Goal: Task Accomplishment & Management: Complete application form

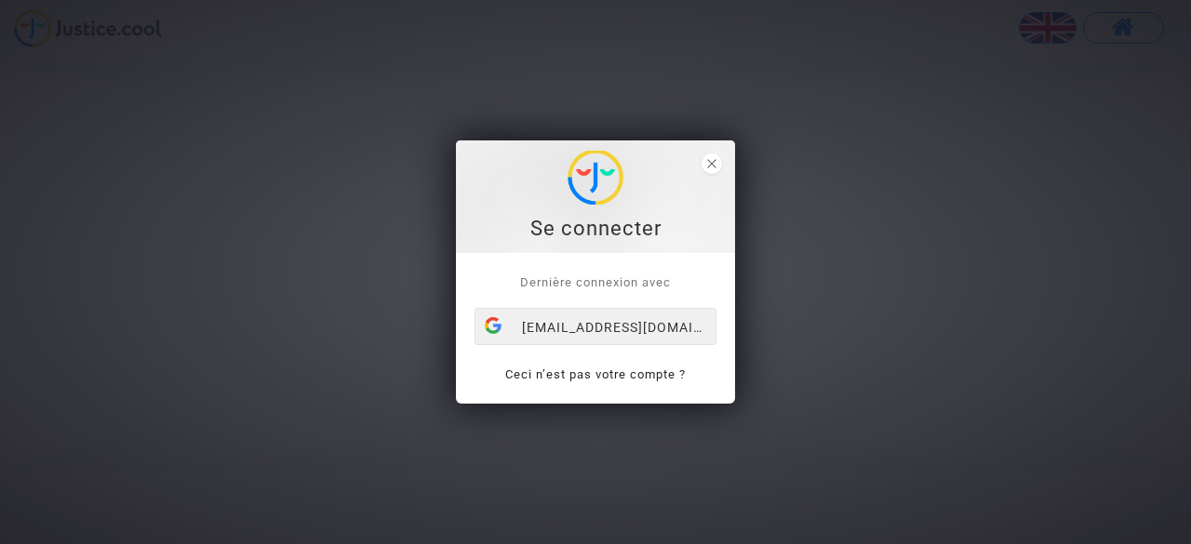
click at [594, 328] on div "[EMAIL_ADDRESS][DOMAIN_NAME]" at bounding box center [595, 327] width 240 height 37
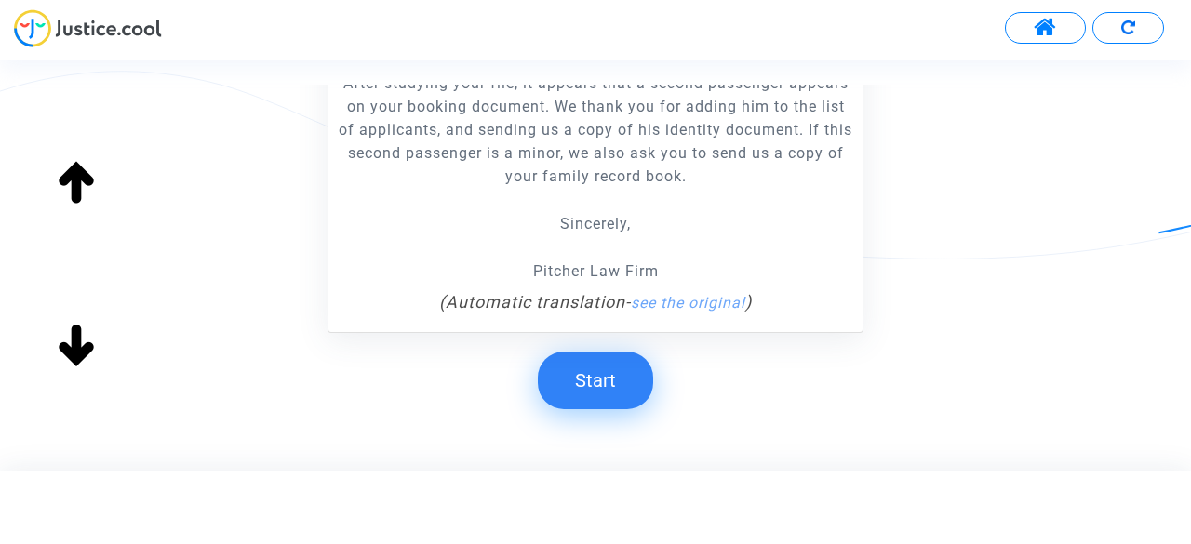
scroll to position [542, 0]
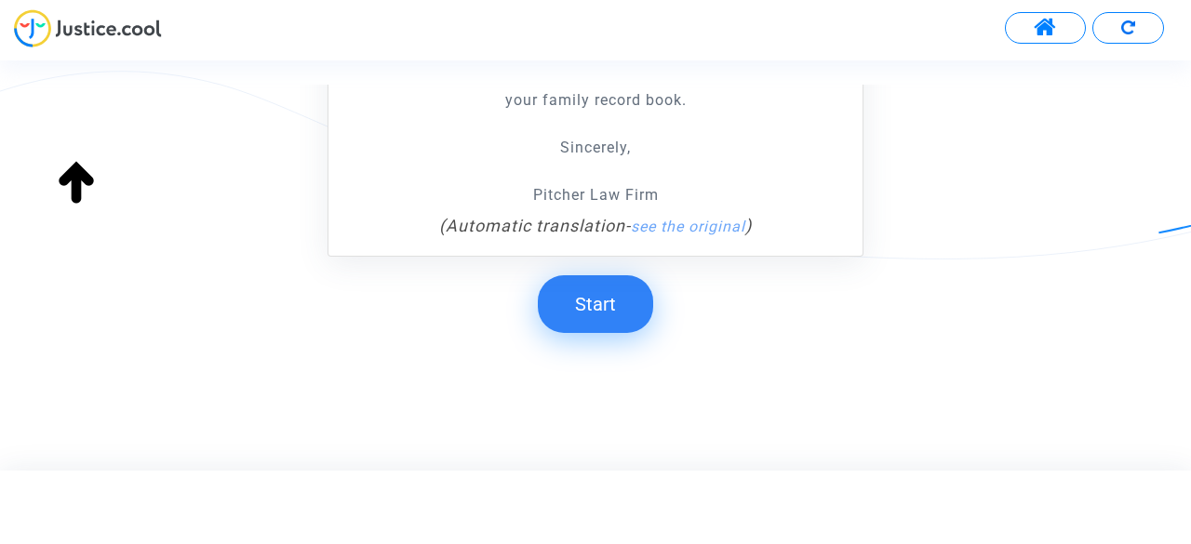
click at [582, 302] on button "Start" at bounding box center [595, 304] width 115 height 58
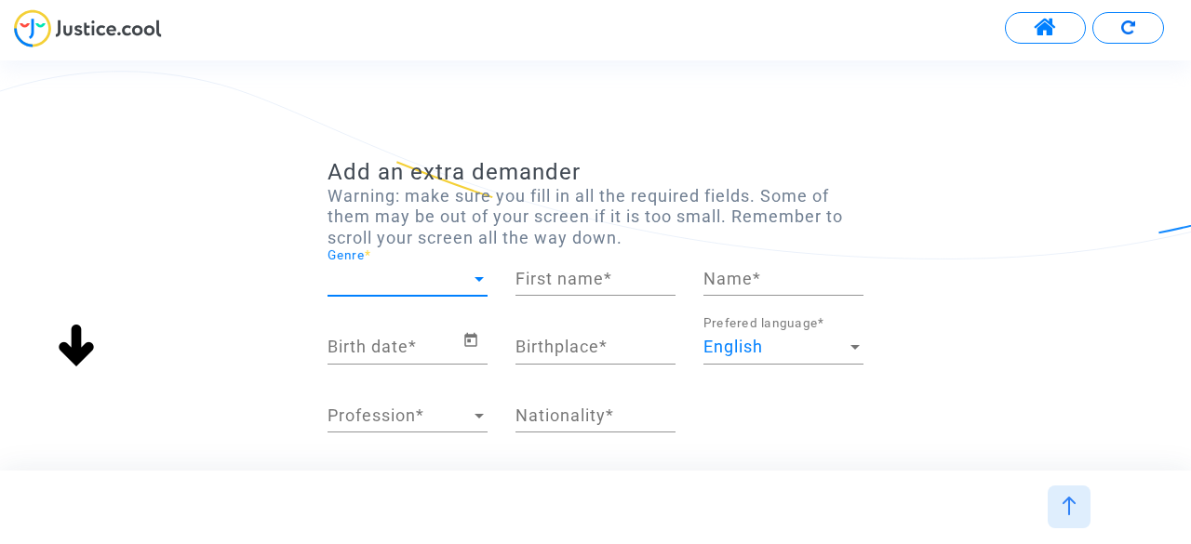
click at [407, 272] on span "Genre" at bounding box center [399, 279] width 143 height 19
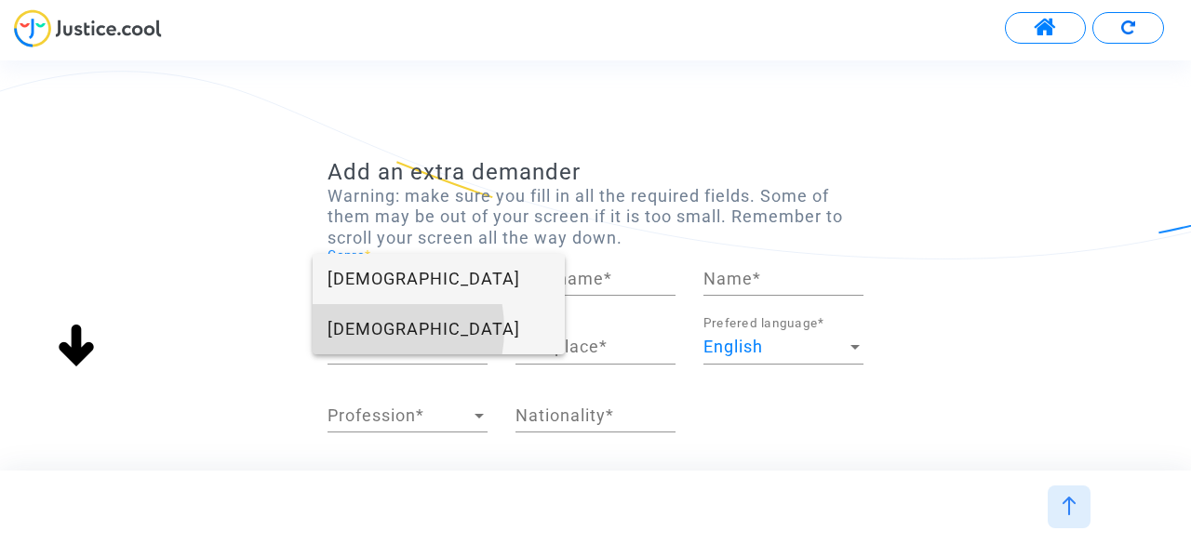
click at [359, 329] on span "Male" at bounding box center [439, 329] width 222 height 50
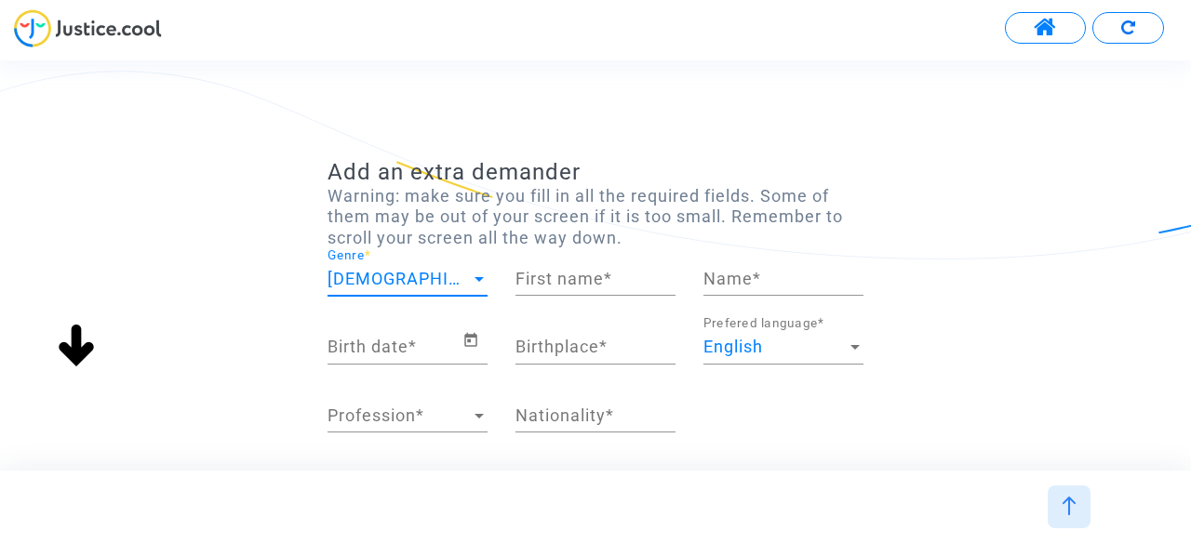
click at [566, 286] on input "First name *" at bounding box center [595, 279] width 160 height 19
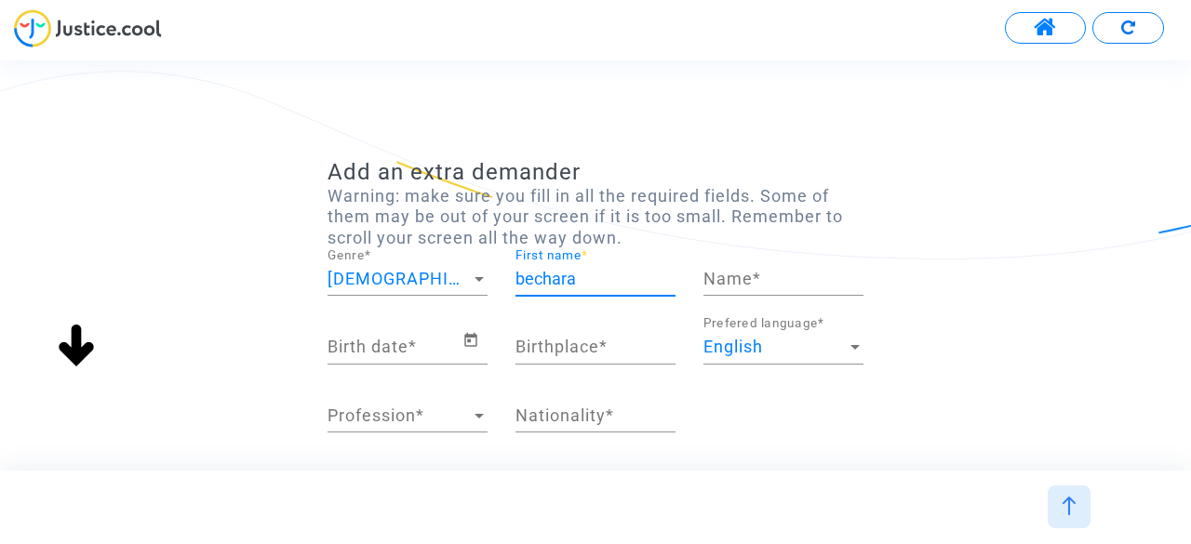
type input "bechara"
click at [762, 276] on input "Name *" at bounding box center [783, 279] width 160 height 19
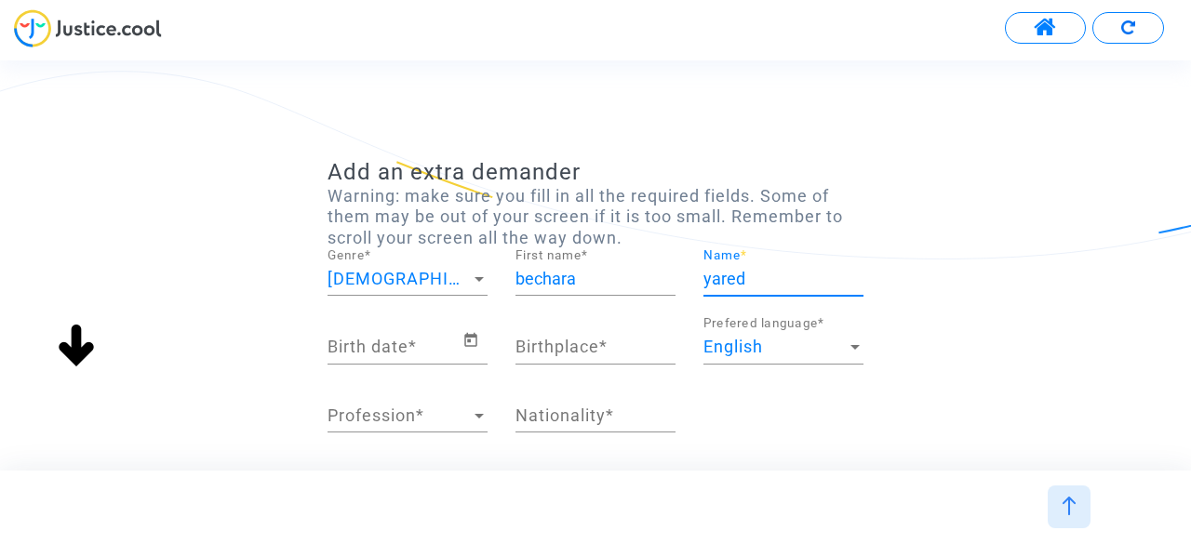
type input "yared"
drag, startPoint x: 353, startPoint y: 333, endPoint x: 354, endPoint y: 353, distance: 19.6
click at [353, 334] on div "Birth date *" at bounding box center [395, 340] width 135 height 47
click at [471, 340] on icon "Open calendar" at bounding box center [470, 340] width 17 height 22
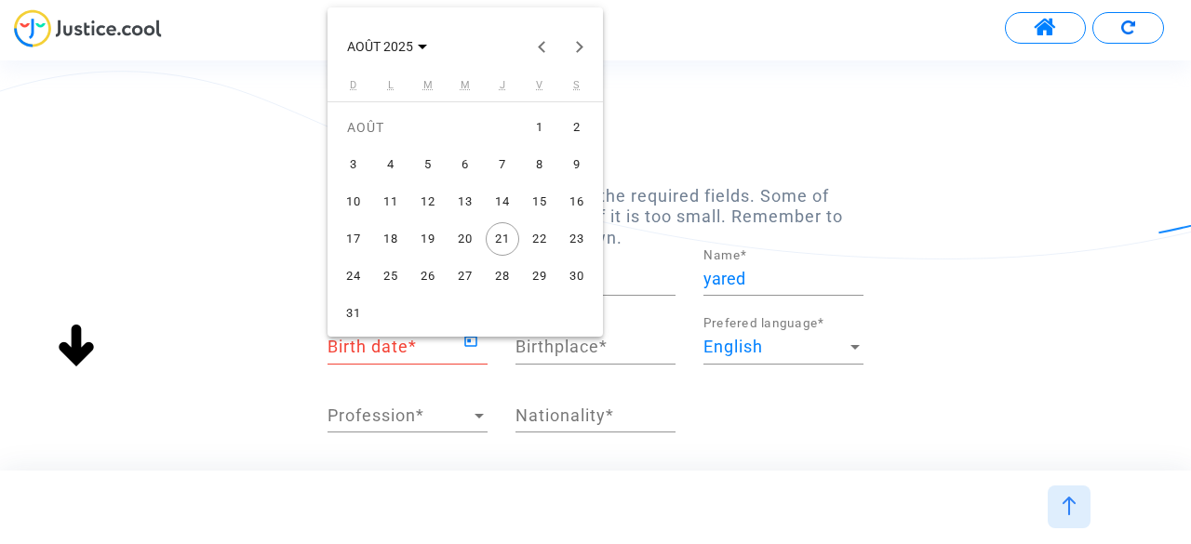
click at [354, 274] on div "24" at bounding box center [353, 276] width 33 height 33
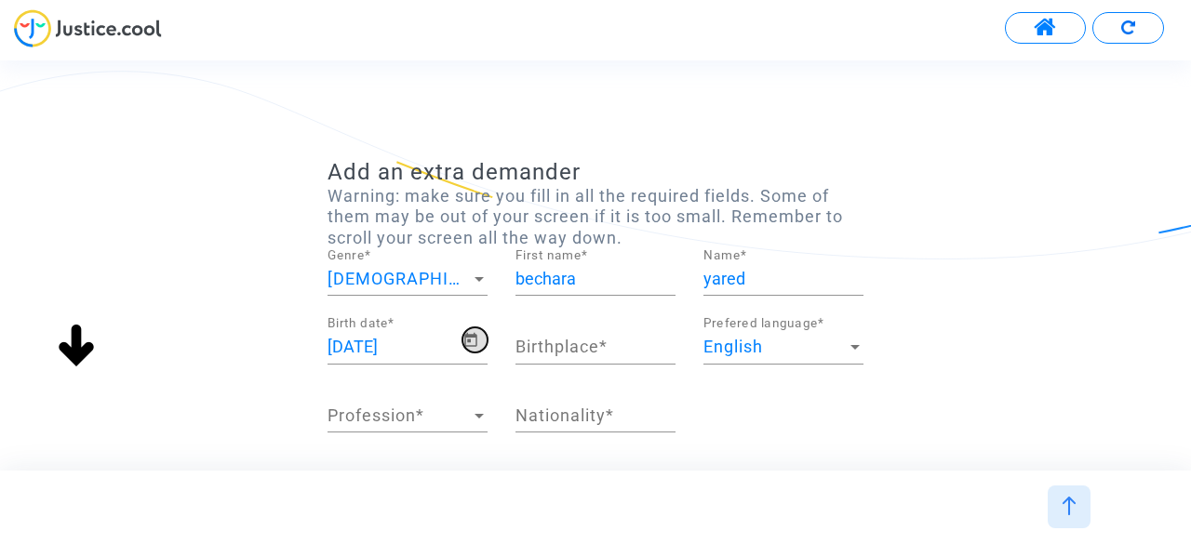
click at [475, 340] on icon "Open calendar" at bounding box center [470, 340] width 17 height 22
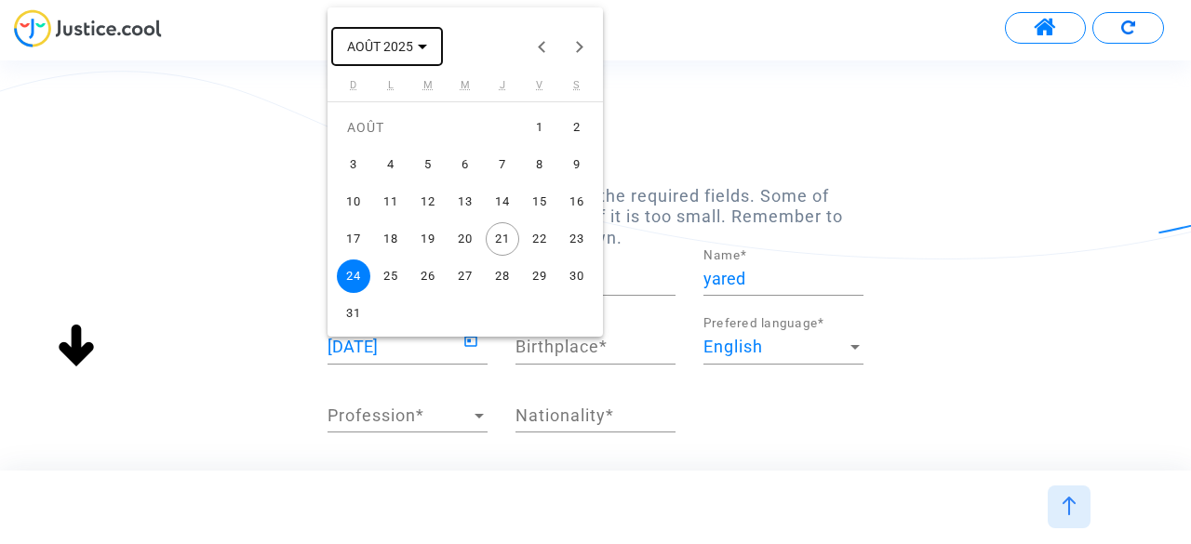
click at [426, 51] on span "AOÛT 2025" at bounding box center [387, 45] width 80 height 15
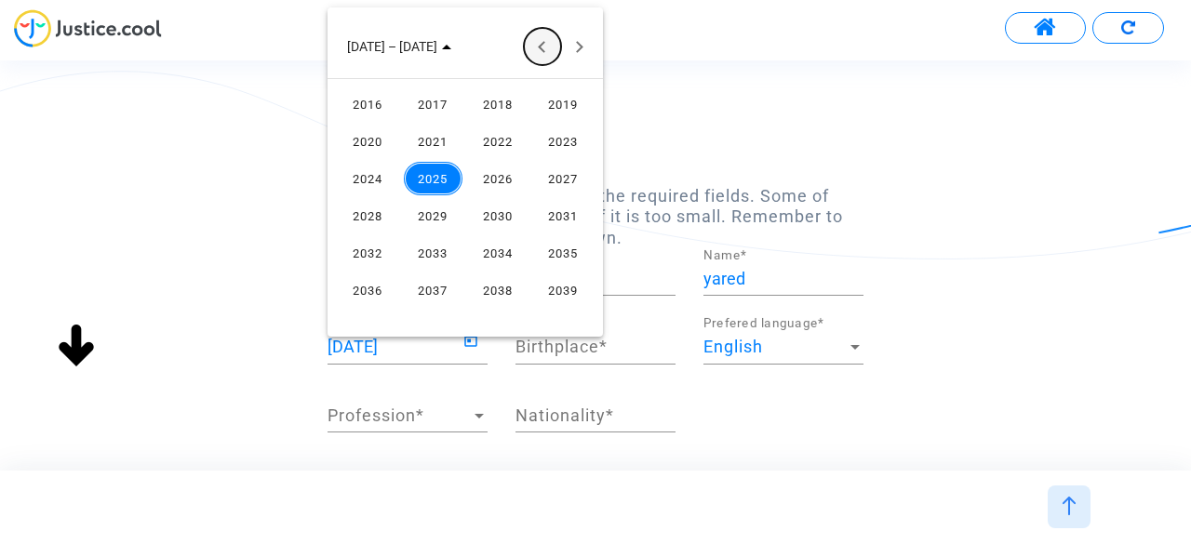
click at [537, 42] on button "Previous 24 years" at bounding box center [542, 46] width 37 height 37
click at [537, 43] on button "Previous 24 years" at bounding box center [542, 46] width 37 height 37
click at [557, 141] on div "1975" at bounding box center [563, 141] width 59 height 33
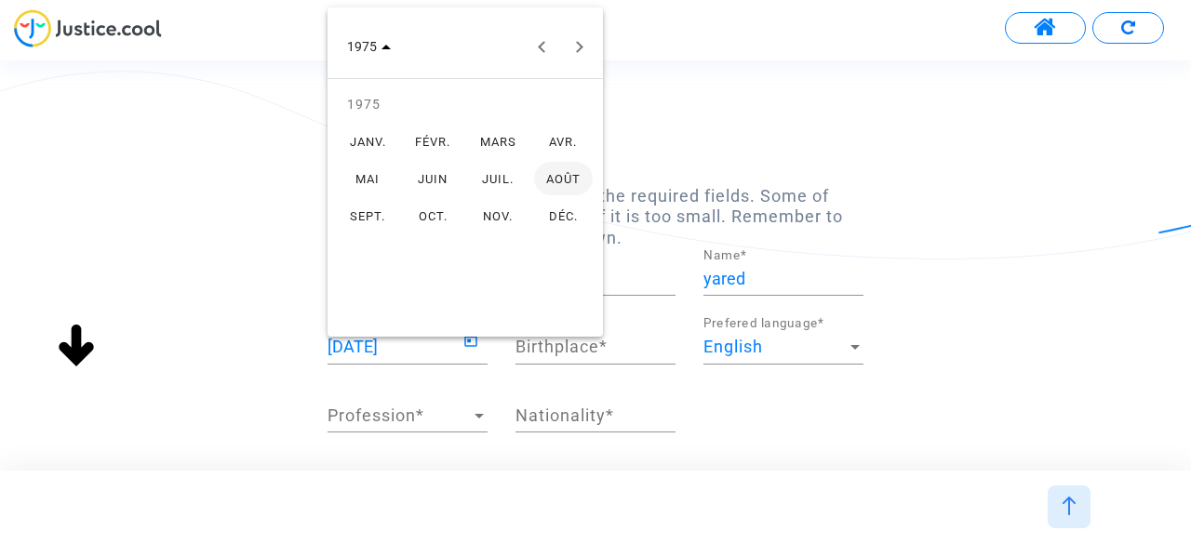
click at [504, 136] on div "MARS" at bounding box center [498, 141] width 59 height 33
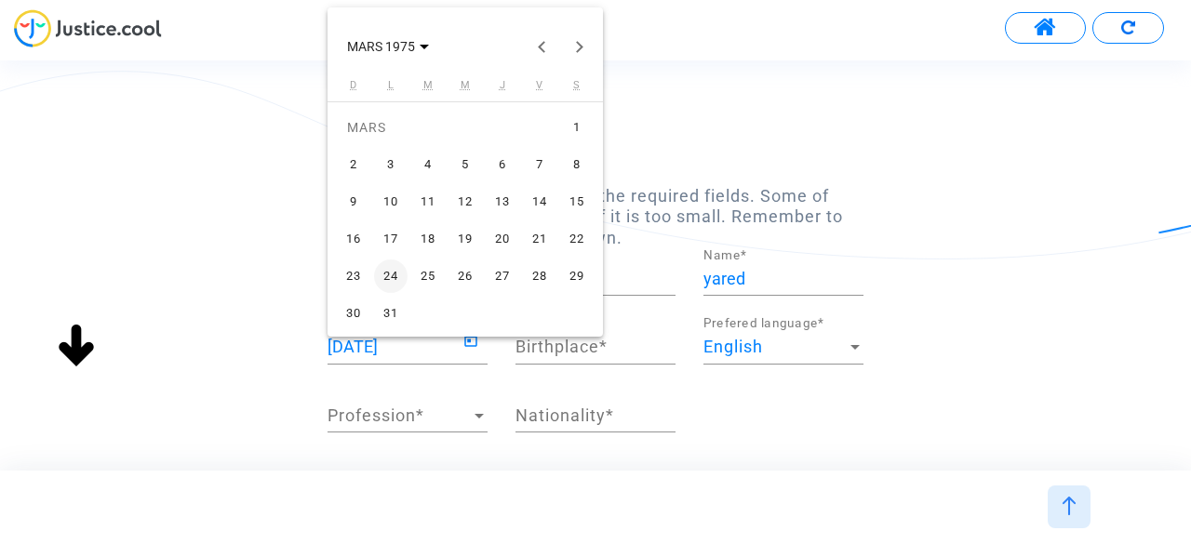
click at [668, 113] on div at bounding box center [595, 272] width 1191 height 544
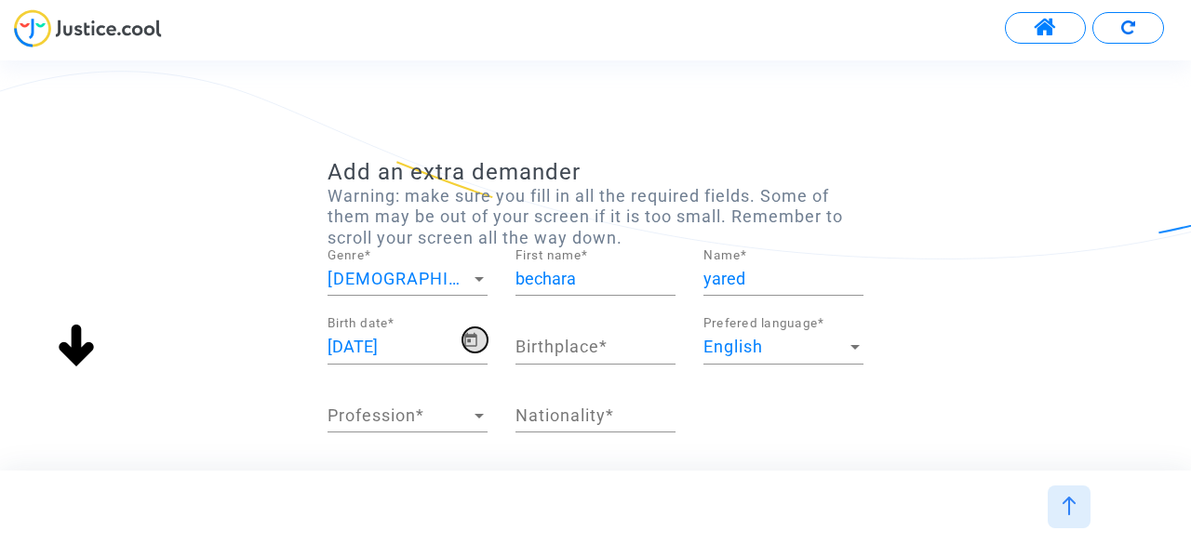
click at [479, 341] on span "Open calendar" at bounding box center [474, 340] width 25 height 22
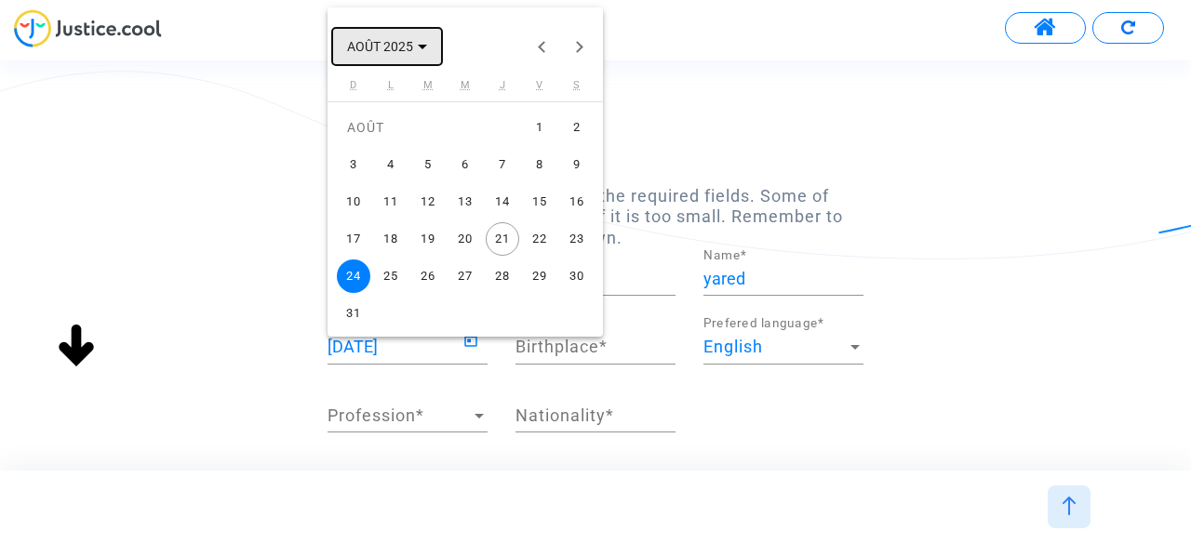
click at [423, 47] on polygon "Choose month and year" at bounding box center [422, 47] width 9 height 5
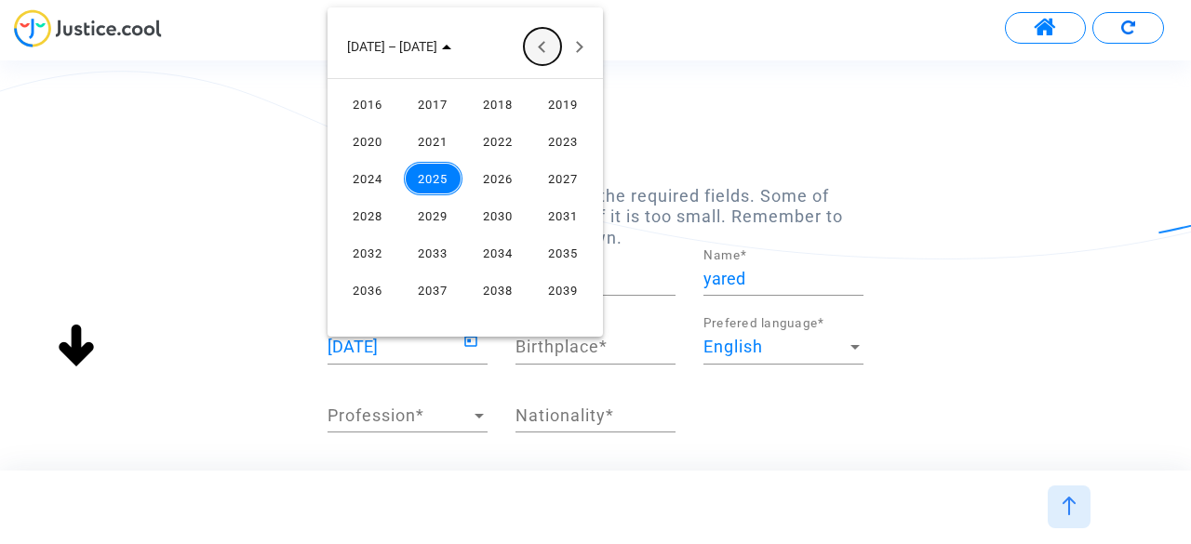
click at [542, 43] on button "Previous 24 years" at bounding box center [542, 46] width 37 height 37
click at [542, 44] on button "Previous 24 years" at bounding box center [542, 46] width 37 height 37
click at [562, 141] on div "1975" at bounding box center [563, 141] width 59 height 33
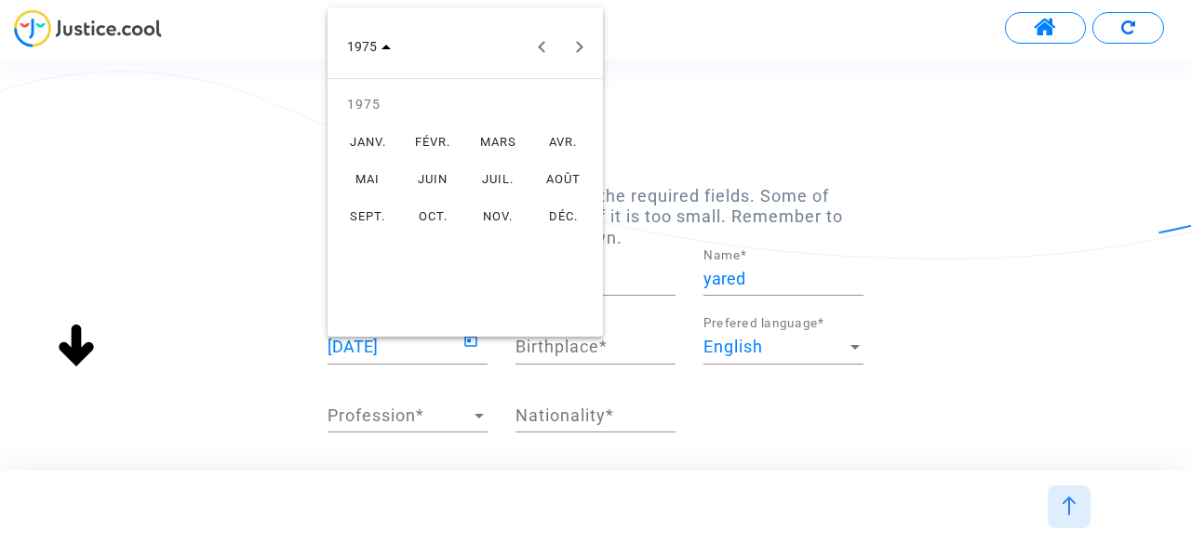
click at [497, 140] on div "MARS" at bounding box center [498, 141] width 59 height 33
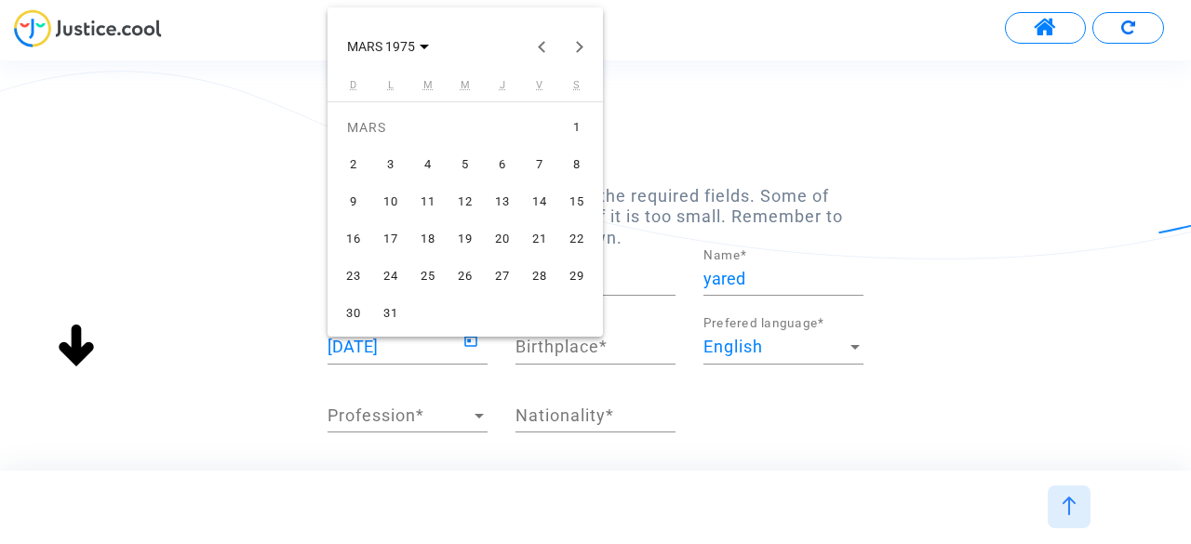
click at [389, 279] on div "24" at bounding box center [390, 276] width 33 height 33
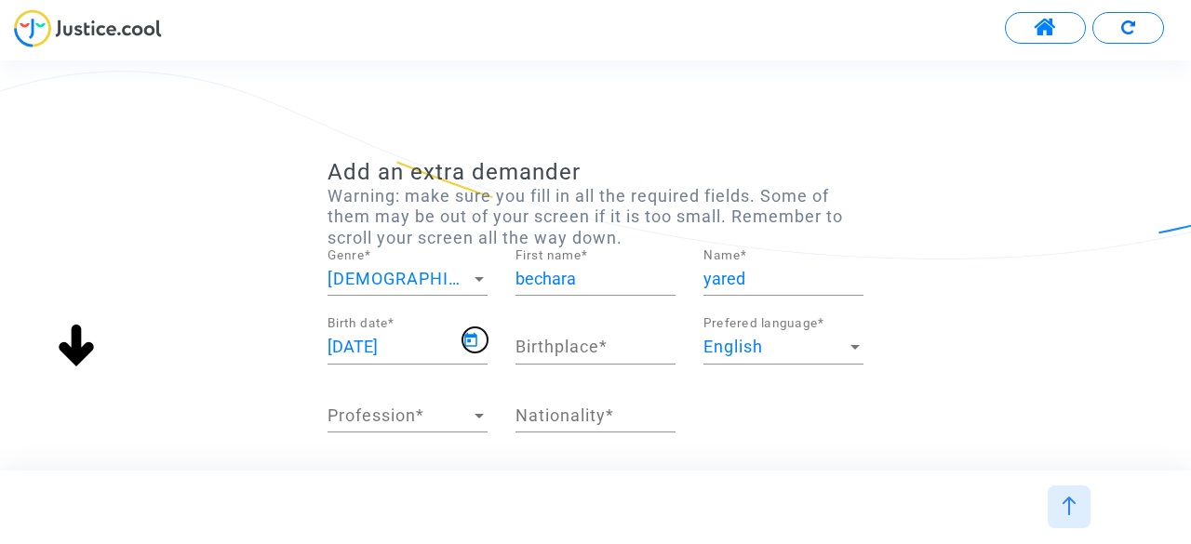
type input "24/03/1975"
click at [596, 347] on input "Birthplace *" at bounding box center [595, 347] width 160 height 19
type input "lebanon"
click at [456, 418] on span "Profession" at bounding box center [399, 416] width 143 height 19
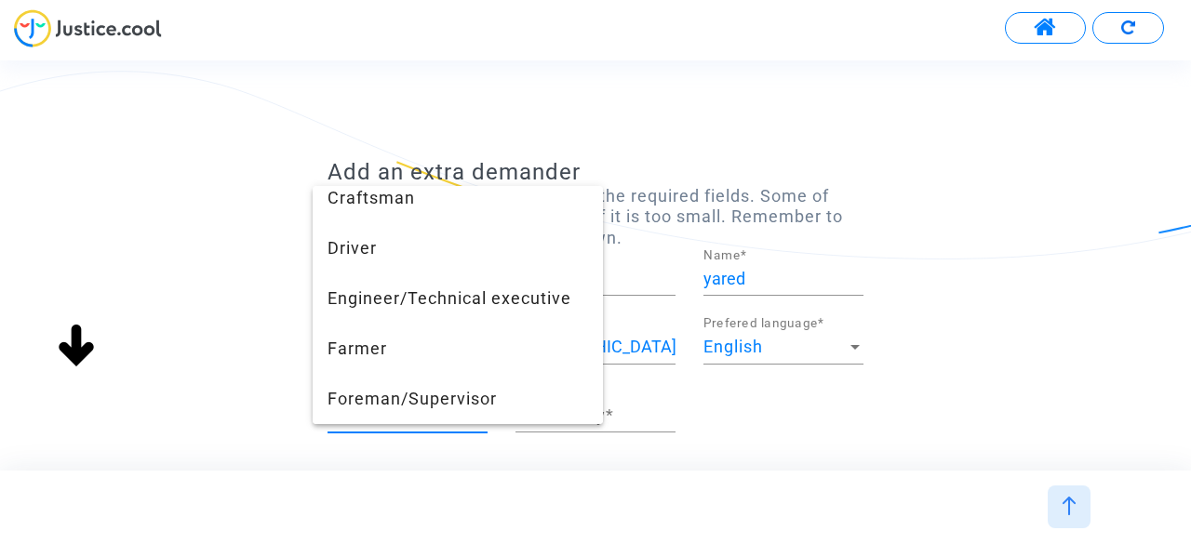
scroll to position [325, 0]
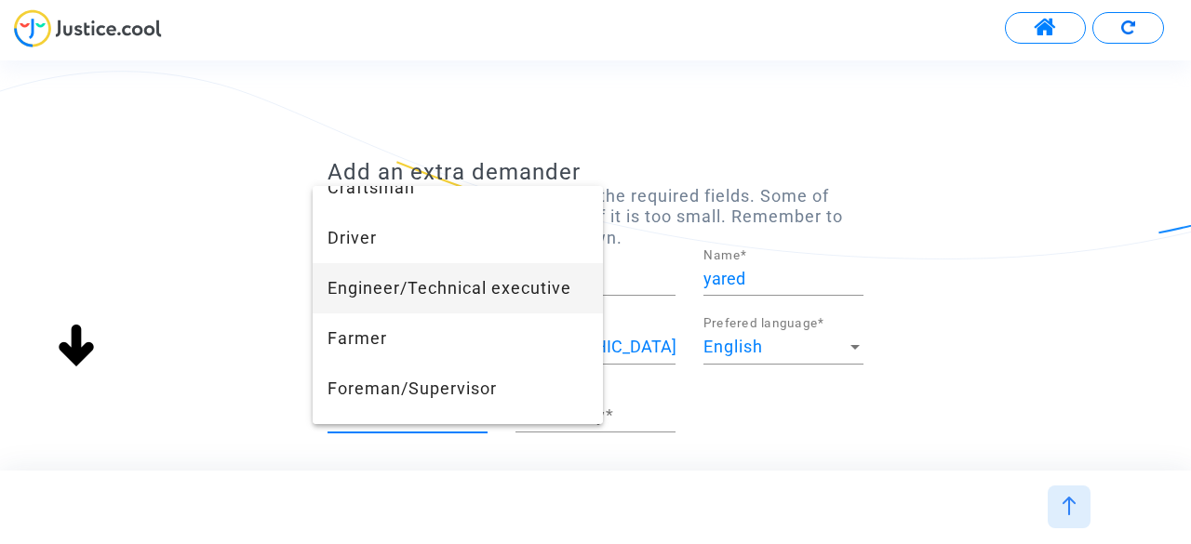
click at [462, 288] on span "Engineer/Technical executive" at bounding box center [458, 288] width 261 height 50
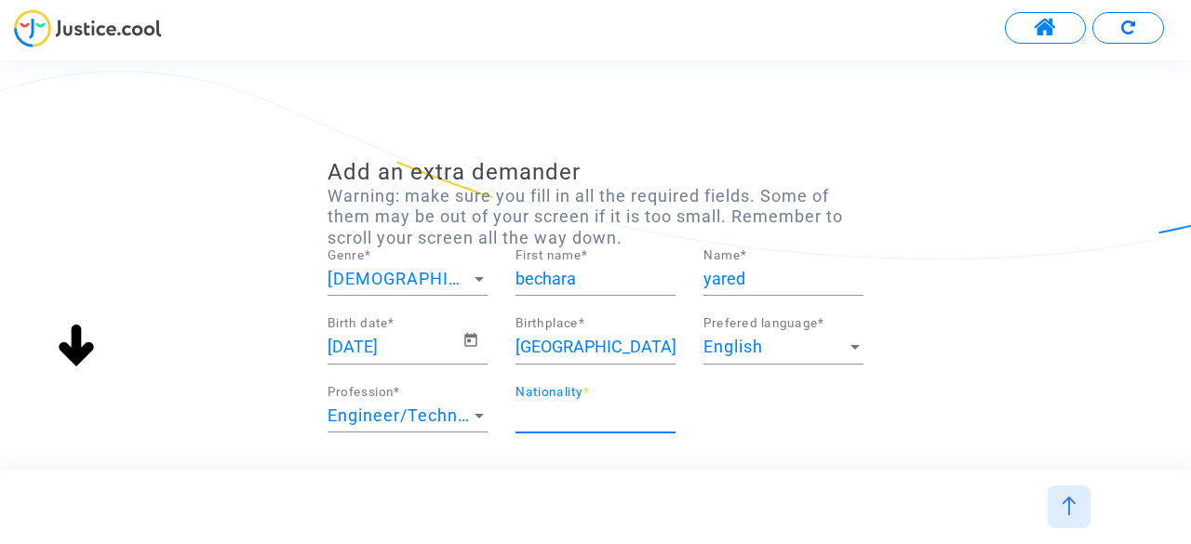
click at [594, 423] on input "Nationality *" at bounding box center [595, 416] width 160 height 19
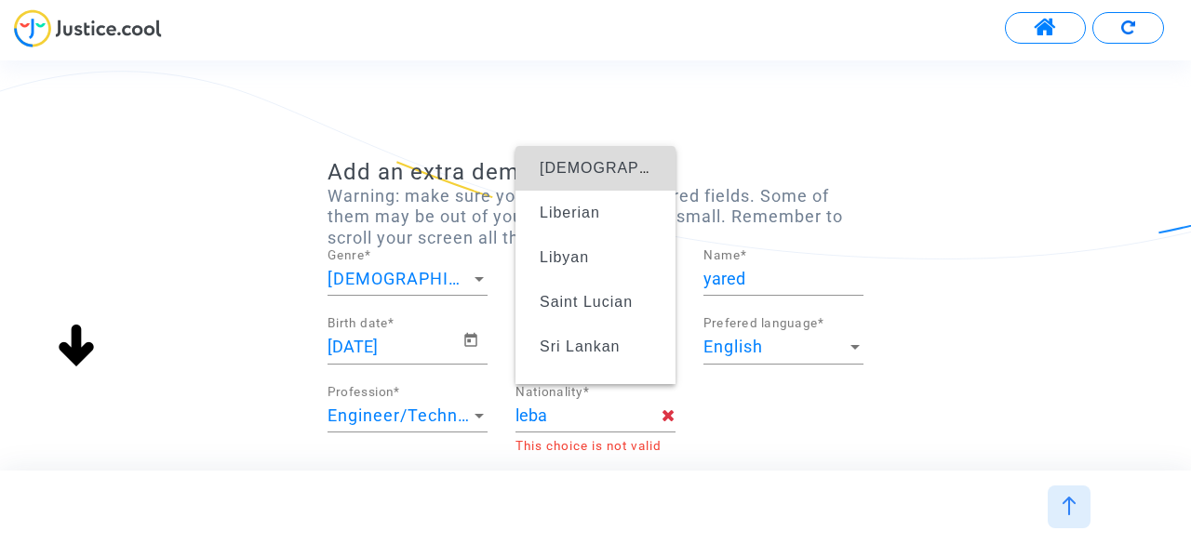
click at [607, 167] on span "Lebanese" at bounding box center [631, 168] width 183 height 16
type input "Lebanese"
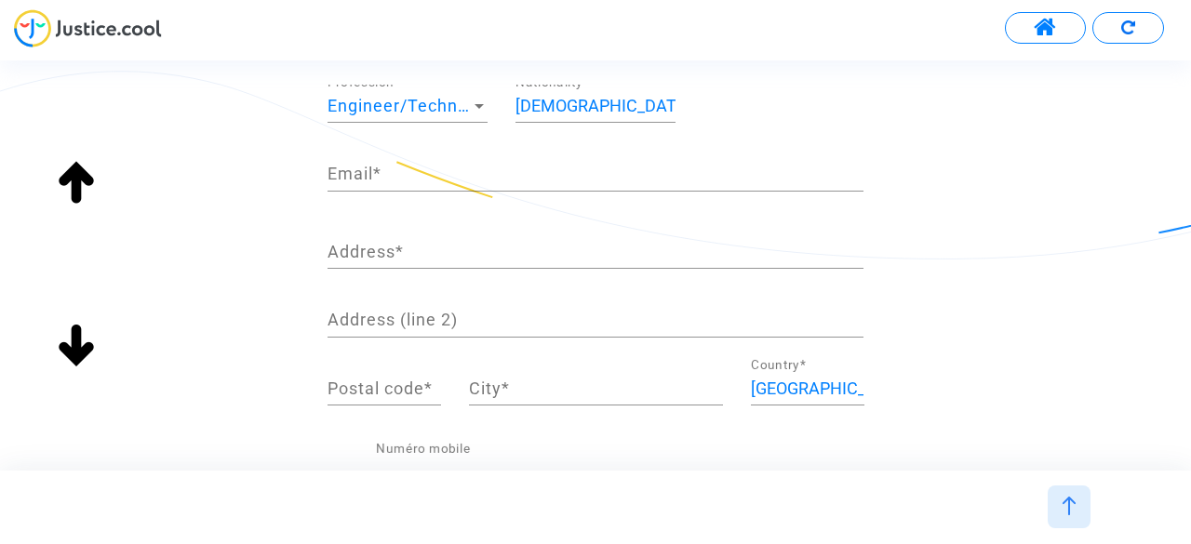
scroll to position [154, 0]
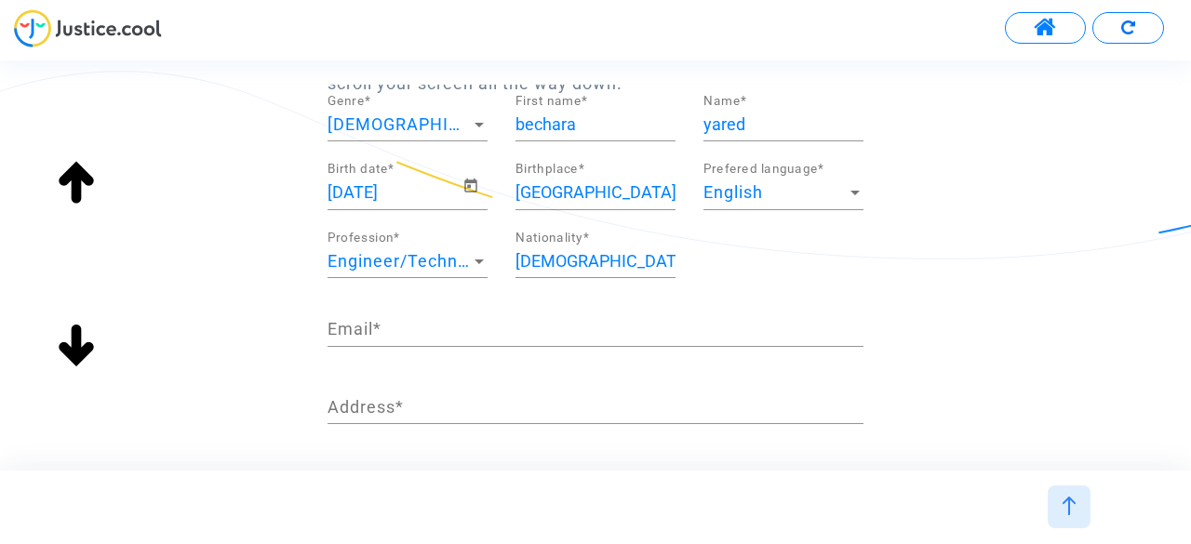
click at [406, 324] on input "Email *" at bounding box center [596, 329] width 536 height 19
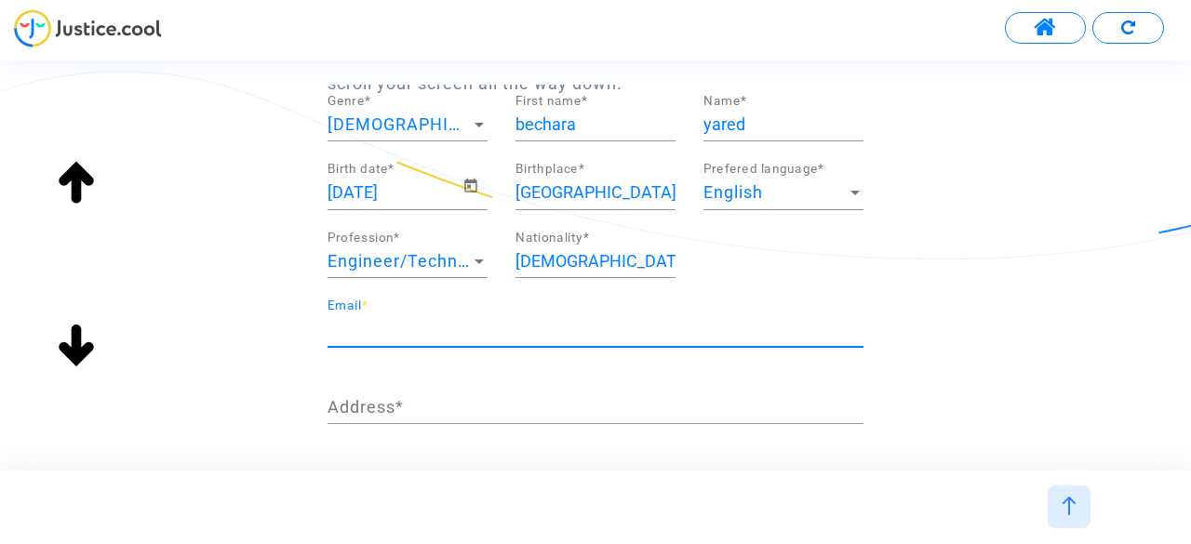
click at [410, 330] on input "Email *" at bounding box center [596, 329] width 536 height 19
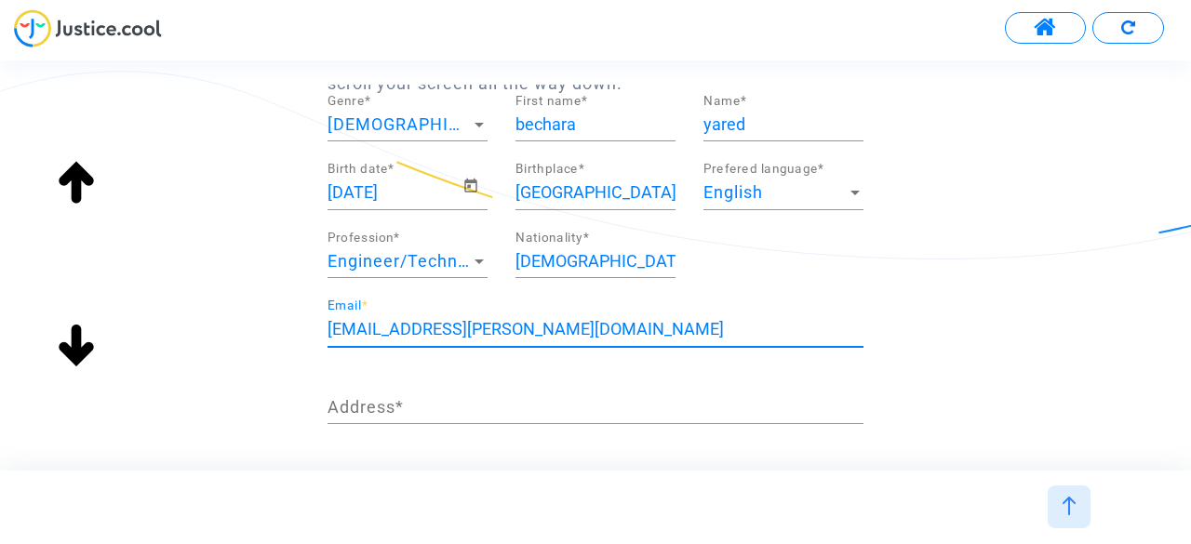
type input "bechara.y.yared@gmail.com"
click at [358, 398] on input "Address *" at bounding box center [596, 407] width 536 height 19
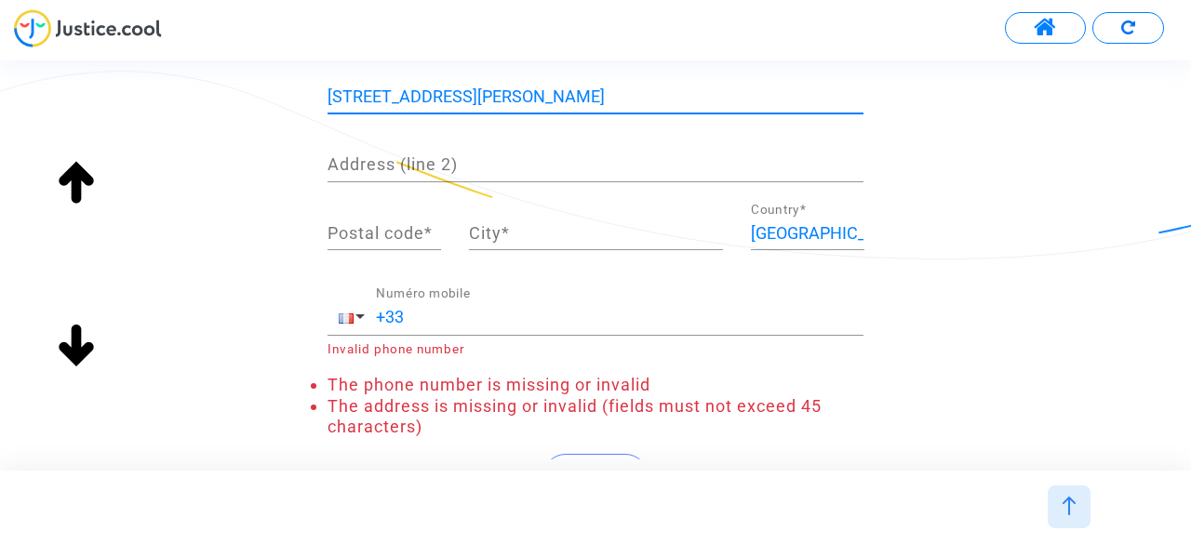
scroll to position [310, 0]
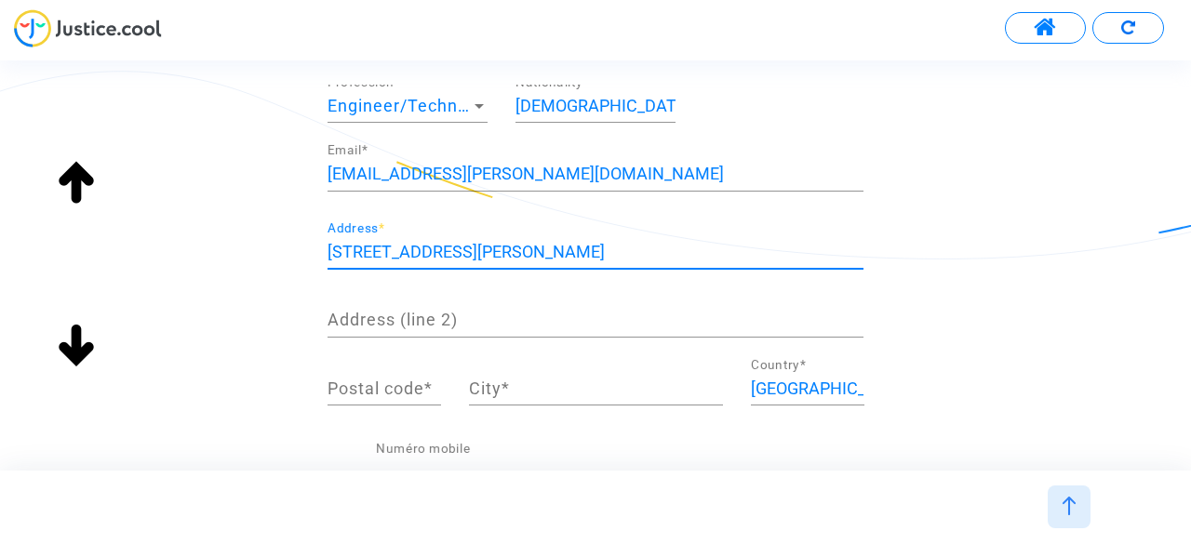
type input "11 rue henri meyrat saint sulpice lauriere"
click at [366, 318] on input "Address (line 2)" at bounding box center [596, 320] width 536 height 19
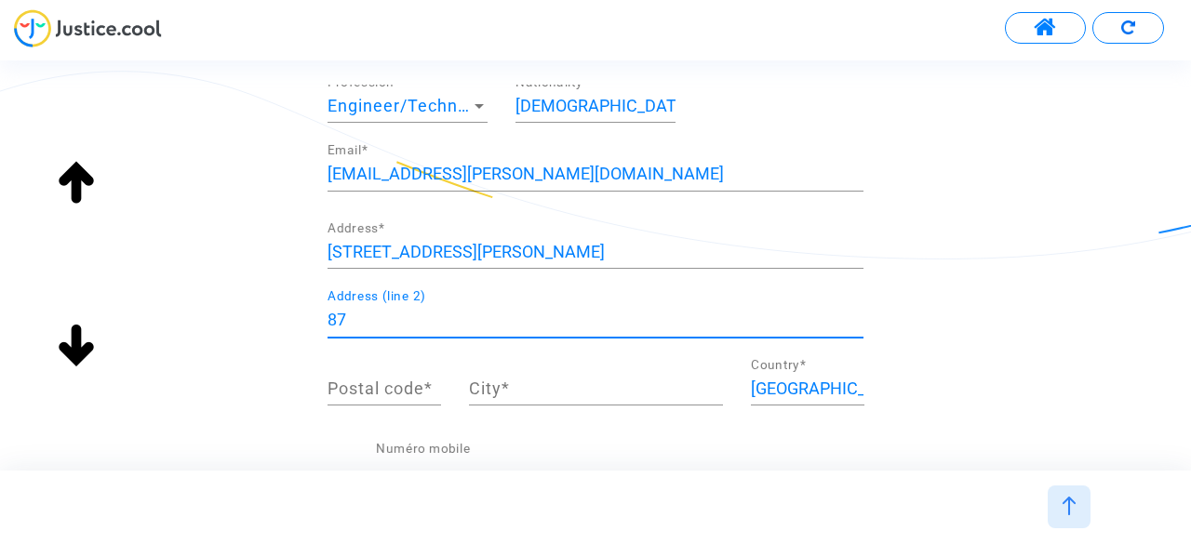
type input "8"
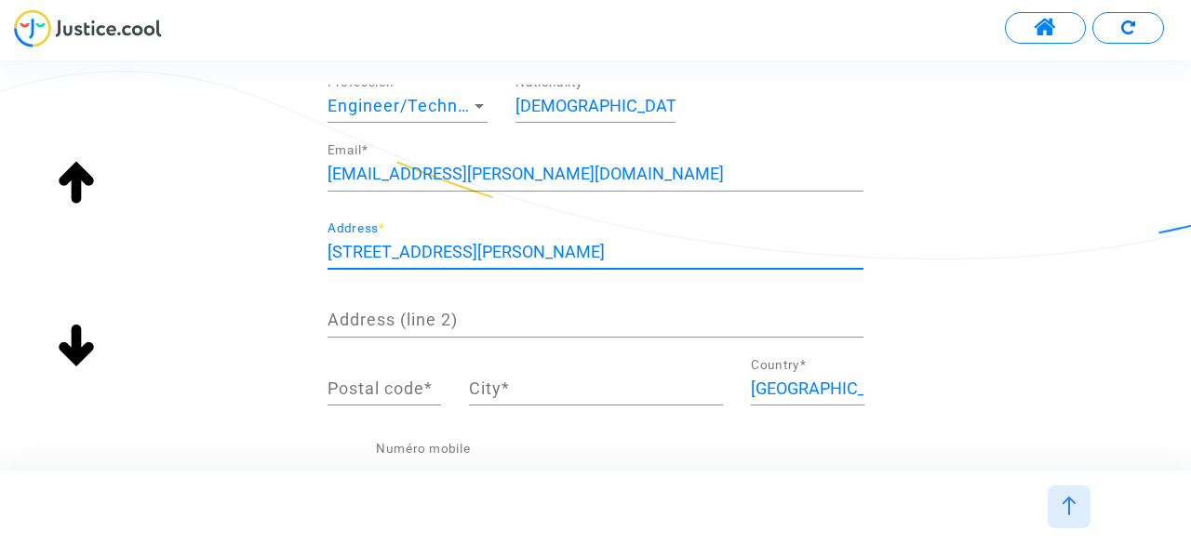
drag, startPoint x: 384, startPoint y: 248, endPoint x: 404, endPoint y: 301, distance: 57.4
click at [384, 251] on input "11 rue henri meyrat saint sulpice lauriere" at bounding box center [596, 252] width 536 height 19
type input "11 rue Henri meyrat saint sulpice lauriere"
click at [351, 313] on input "Address (line 2)" at bounding box center [596, 320] width 536 height 19
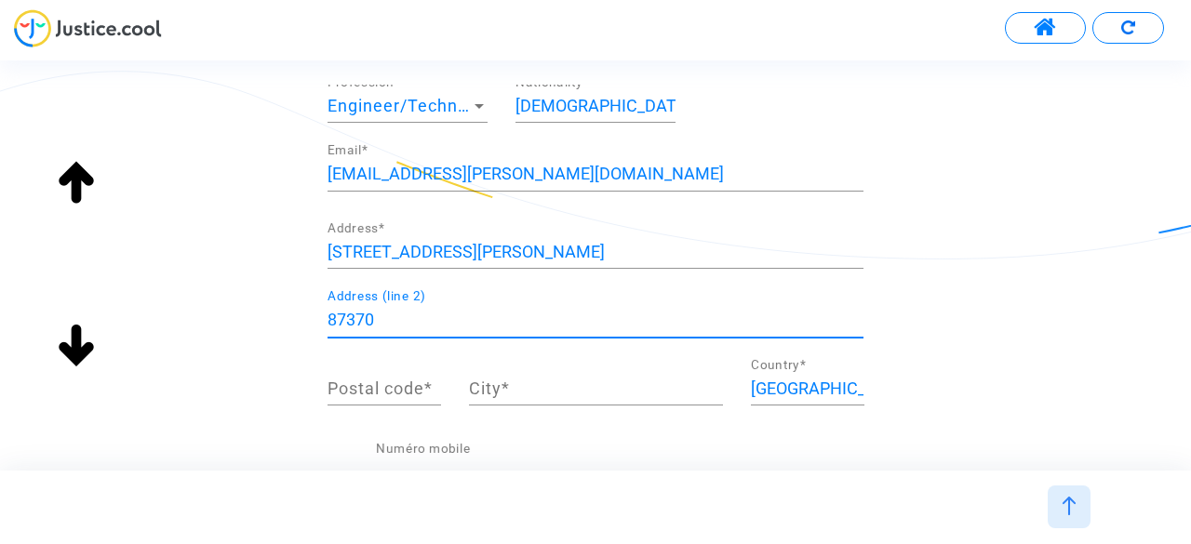
type input "87370"
click at [421, 394] on input "Postal code *" at bounding box center [385, 389] width 114 height 19
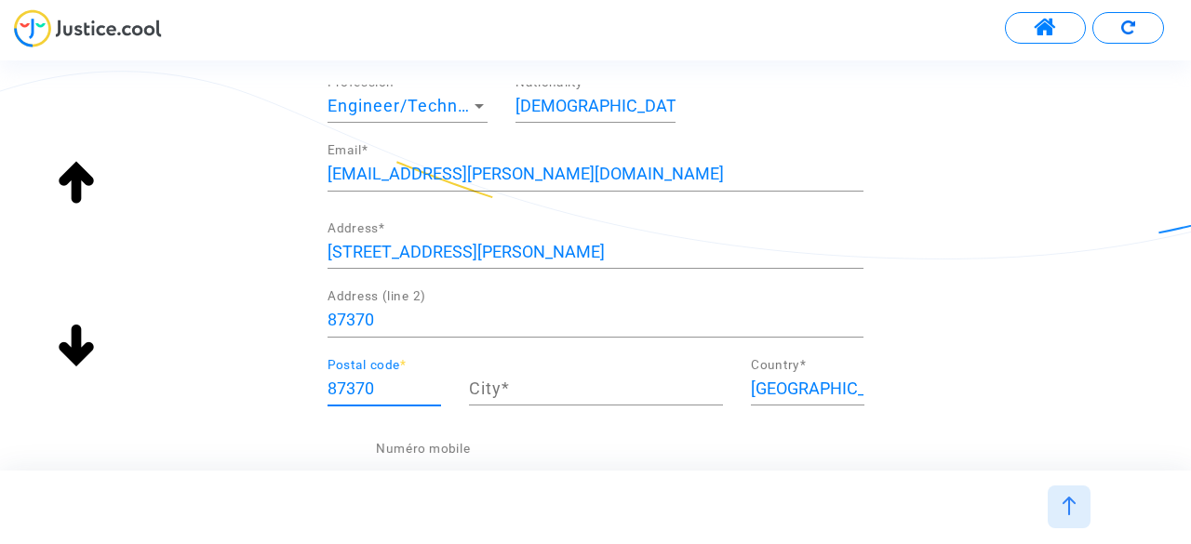
type input "87370"
click at [526, 384] on input "City *" at bounding box center [596, 389] width 254 height 19
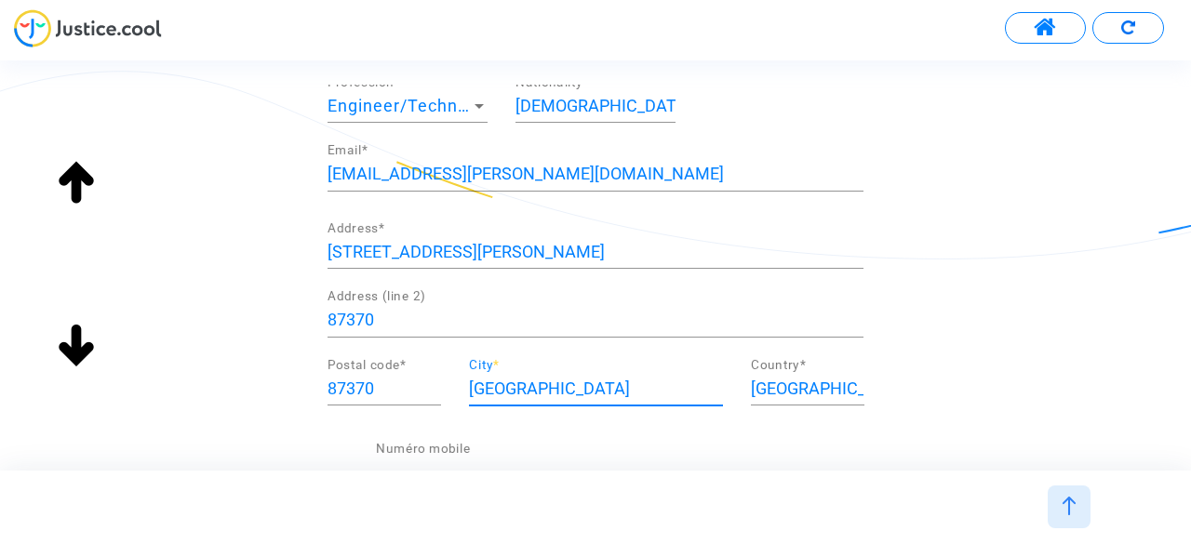
type input "limoges"
click at [424, 443] on div "+33 Numéro mobile" at bounding box center [620, 466] width 488 height 47
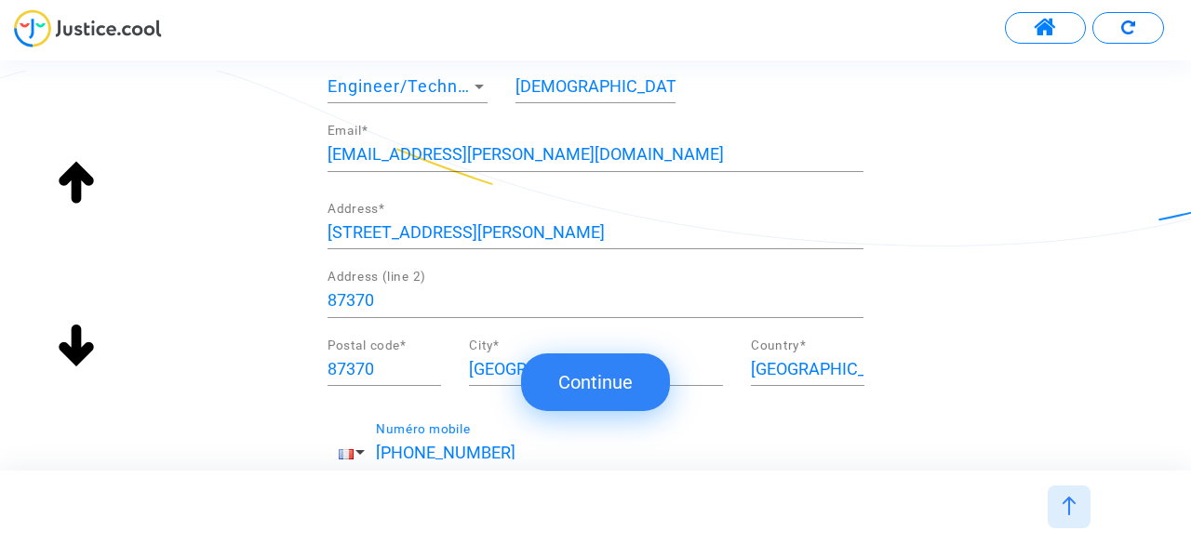
type input "+33 611973634"
click at [603, 384] on button "Continue" at bounding box center [595, 383] width 149 height 58
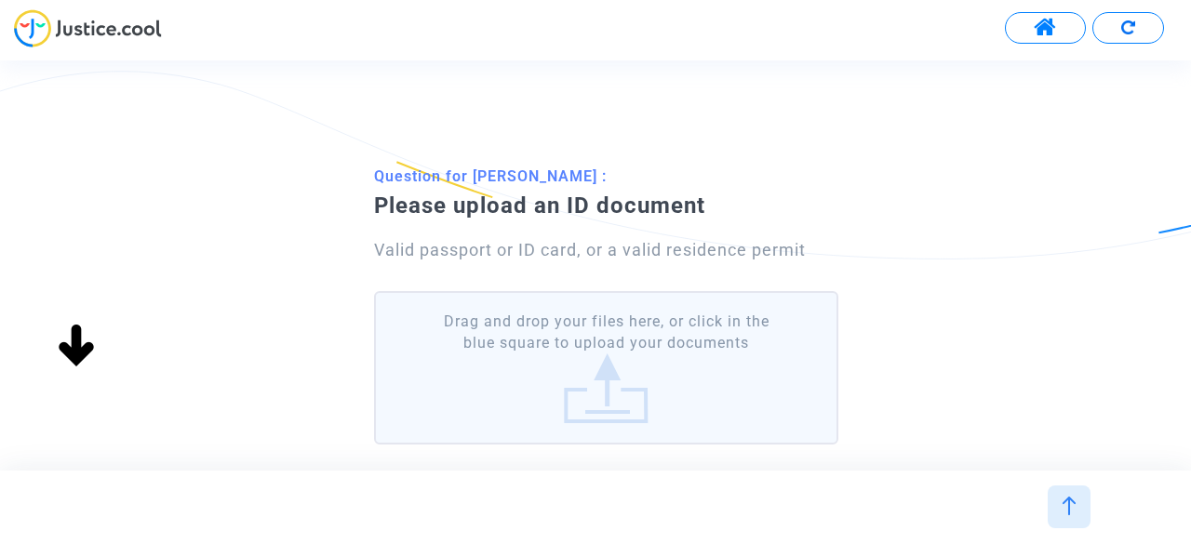
scroll to position [154, 0]
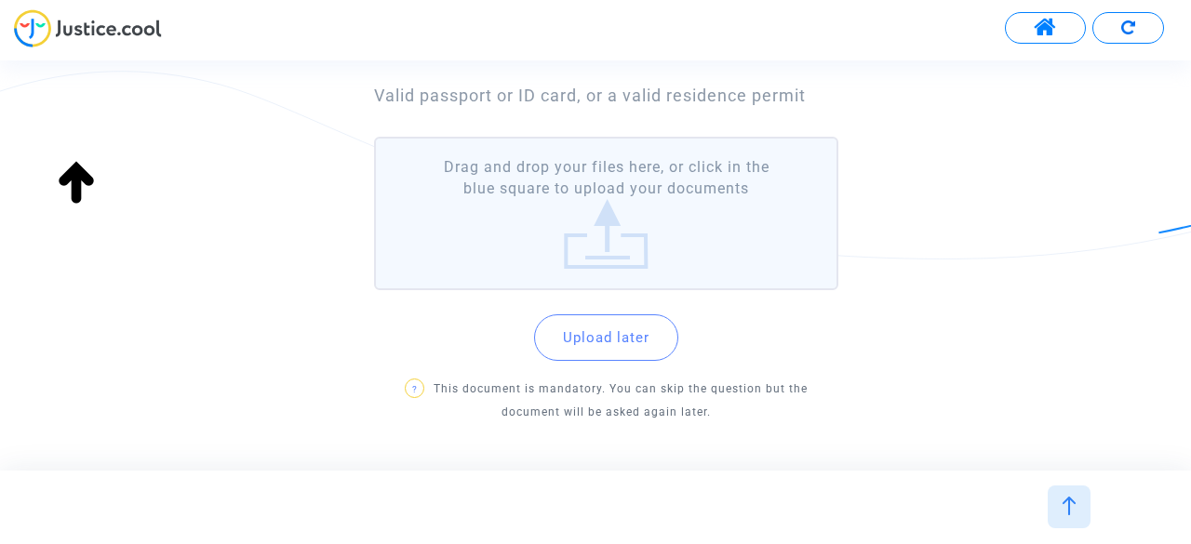
drag, startPoint x: 775, startPoint y: 277, endPoint x: 276, endPoint y: 375, distance: 508.2
click at [276, 375] on div "Question for bechara yared : Please upload an ID document Valid passport or ID …" at bounding box center [595, 219] width 1191 height 428
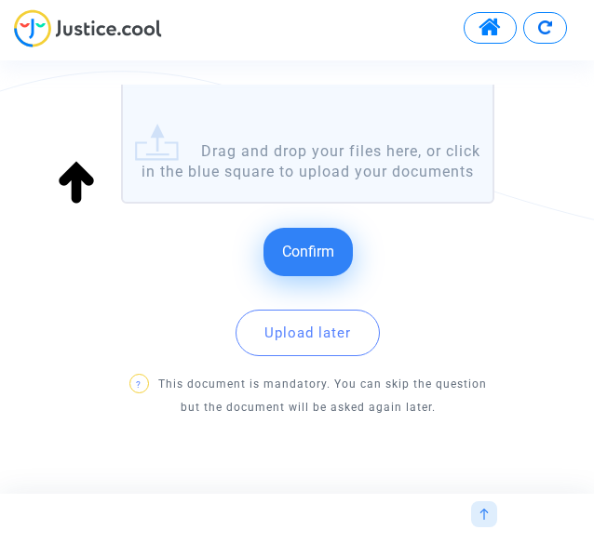
scroll to position [310, 0]
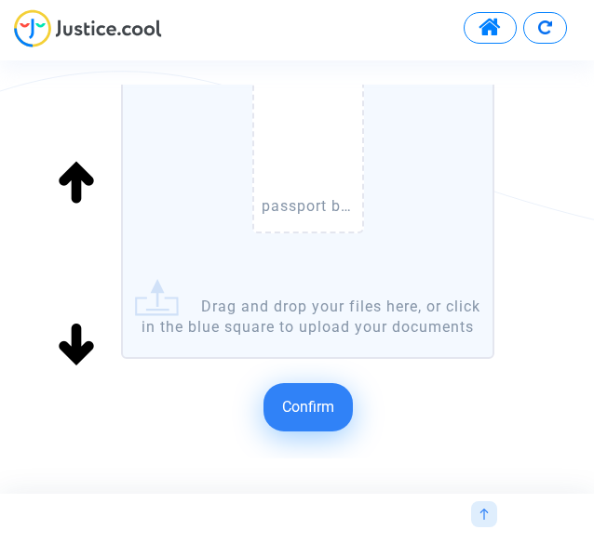
click at [339, 418] on button "Confirm" at bounding box center [307, 407] width 89 height 48
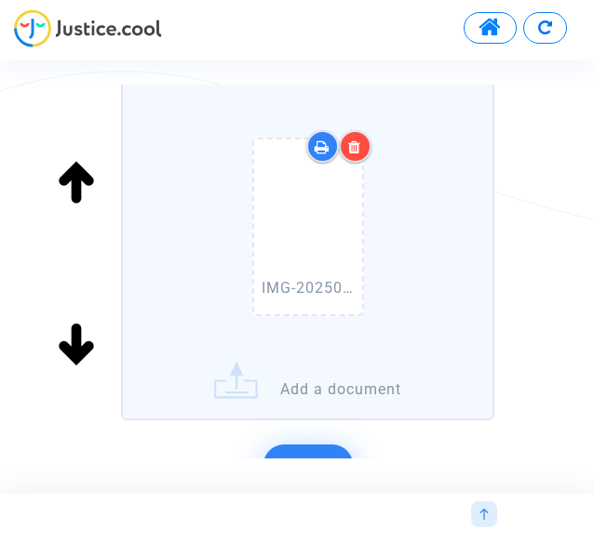
scroll to position [620, 0]
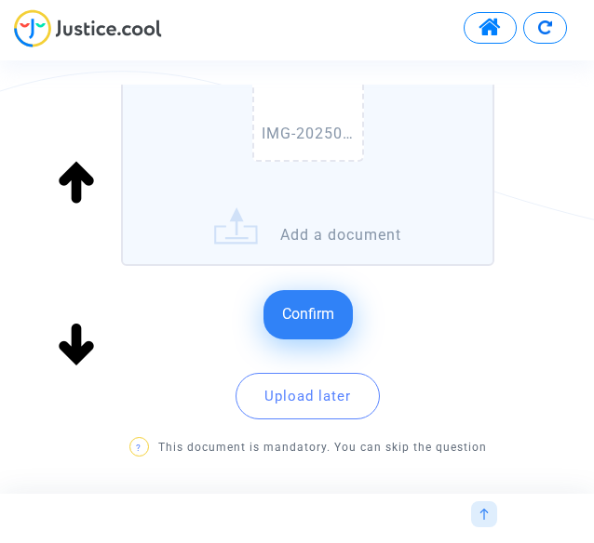
click at [299, 315] on span "Confirm" at bounding box center [308, 314] width 52 height 18
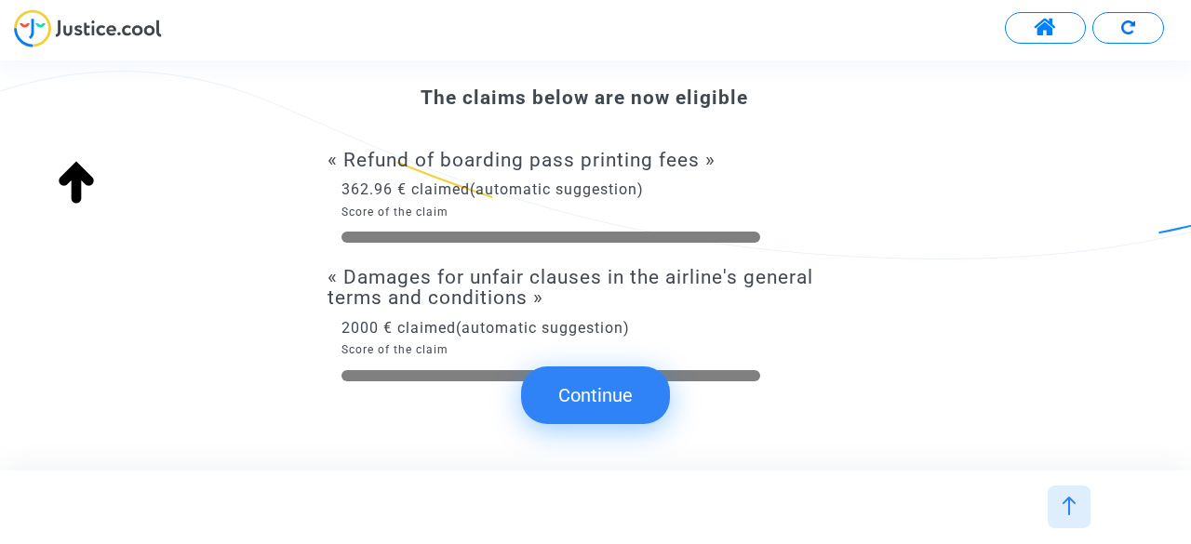
scroll to position [192, 0]
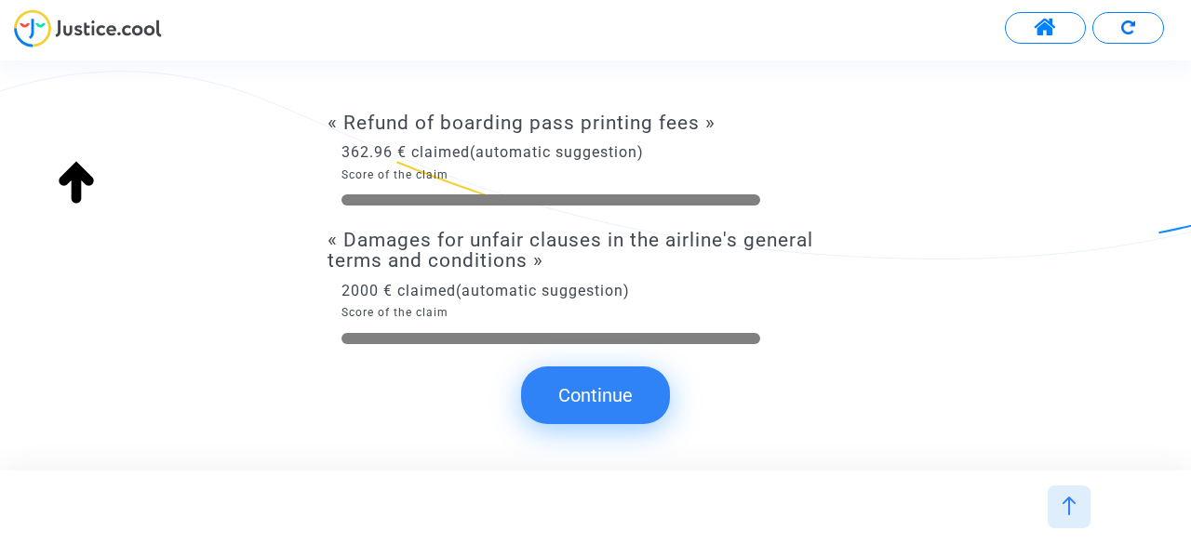
drag, startPoint x: 1034, startPoint y: 131, endPoint x: 1093, endPoint y: 229, distance: 114.4
click at [1093, 229] on div "According to the corrections made, here are the corrected scores and claims The…" at bounding box center [595, 167] width 1191 height 400
click at [597, 399] on button "Continue" at bounding box center [595, 396] width 149 height 58
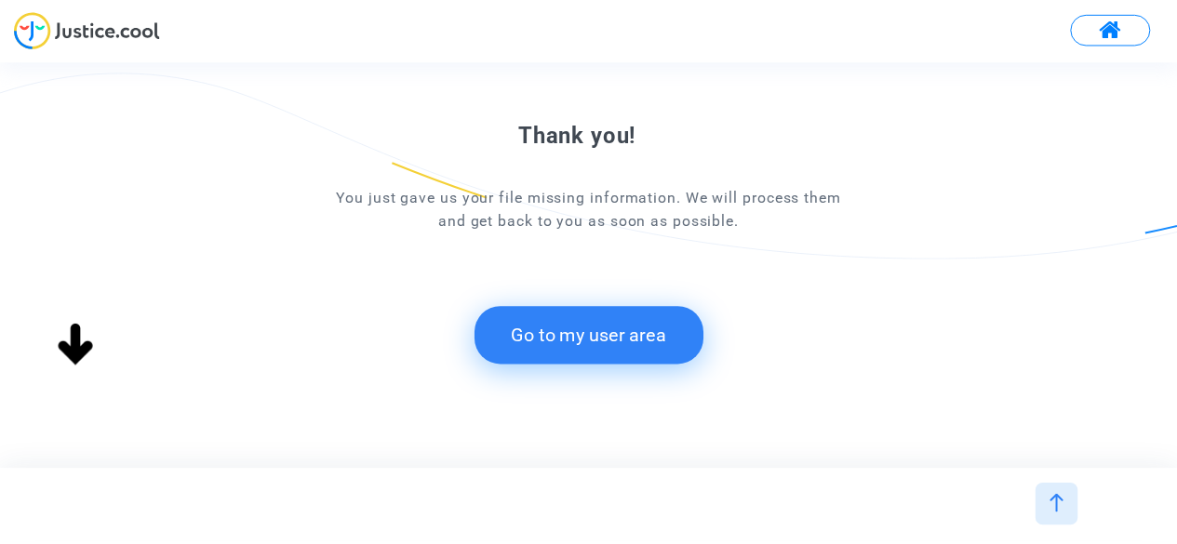
scroll to position [188, 0]
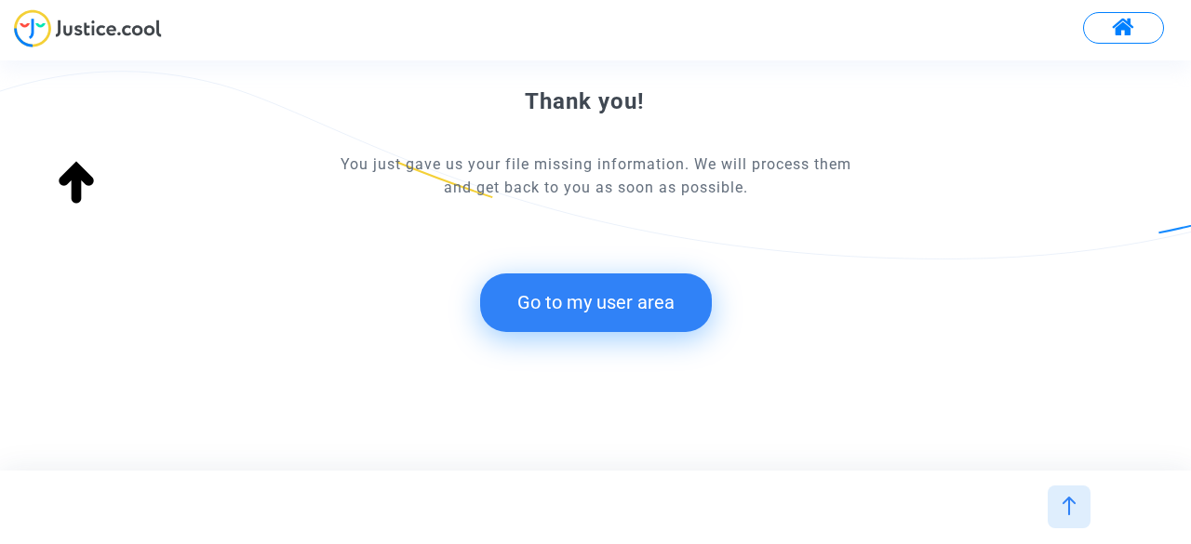
click at [519, 293] on button "Go to my user area" at bounding box center [596, 303] width 232 height 58
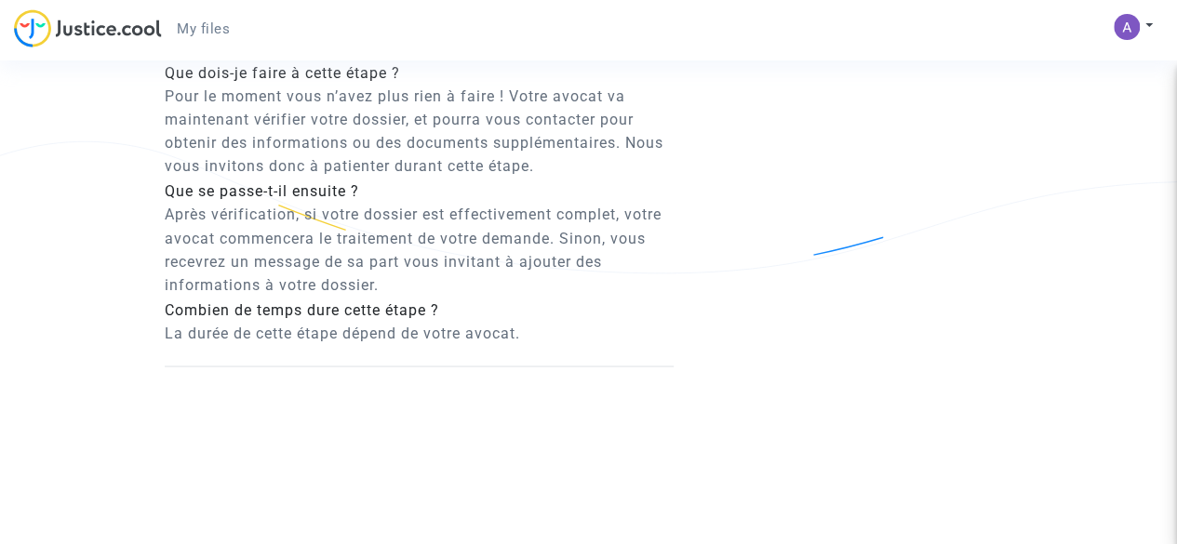
scroll to position [762, 0]
